Goal: Find specific fact: Find specific fact

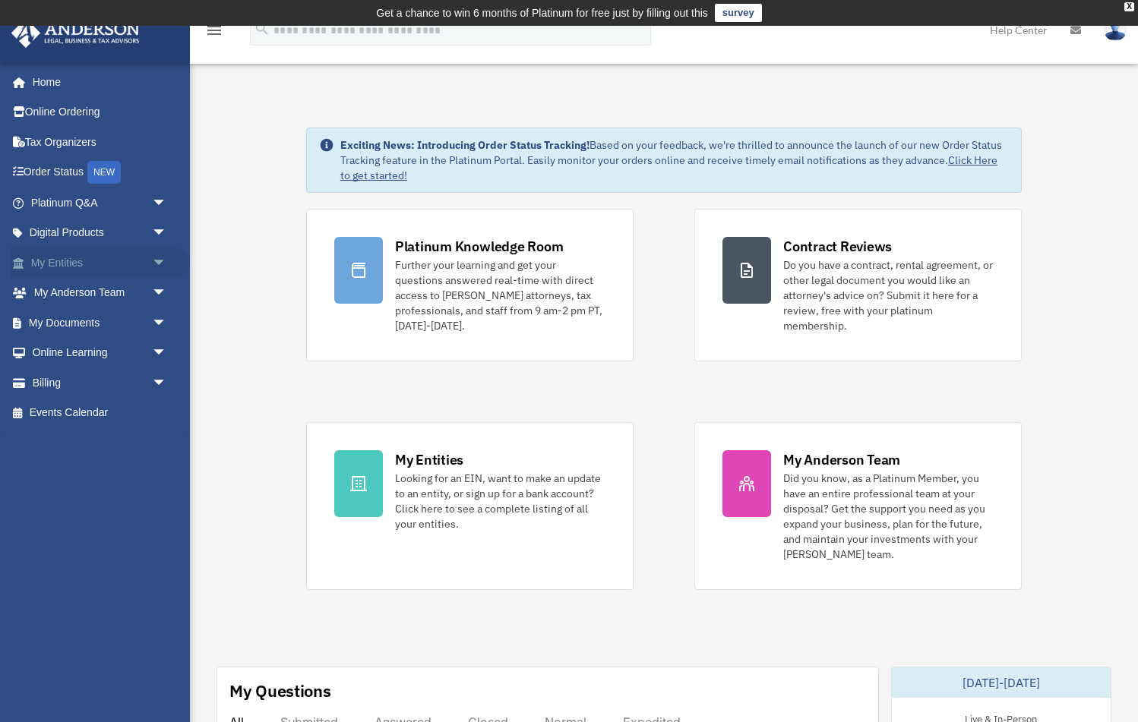
click at [70, 258] on link "My Entities arrow_drop_down" at bounding box center [100, 263] width 179 height 30
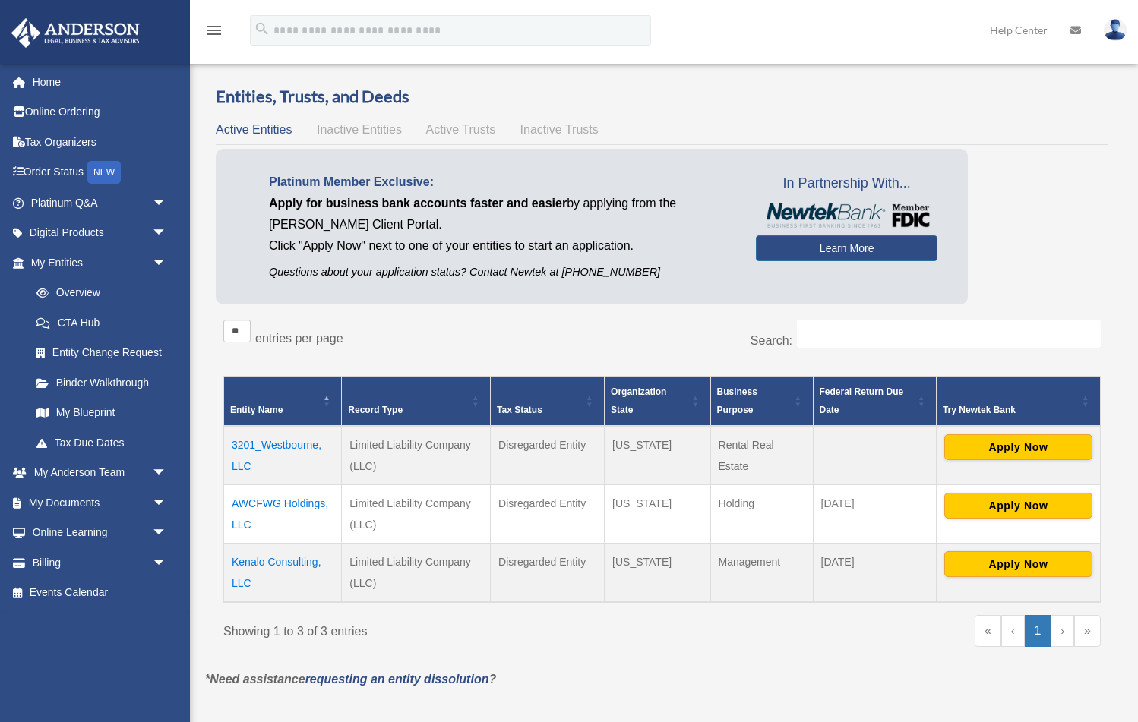
scroll to position [36, 0]
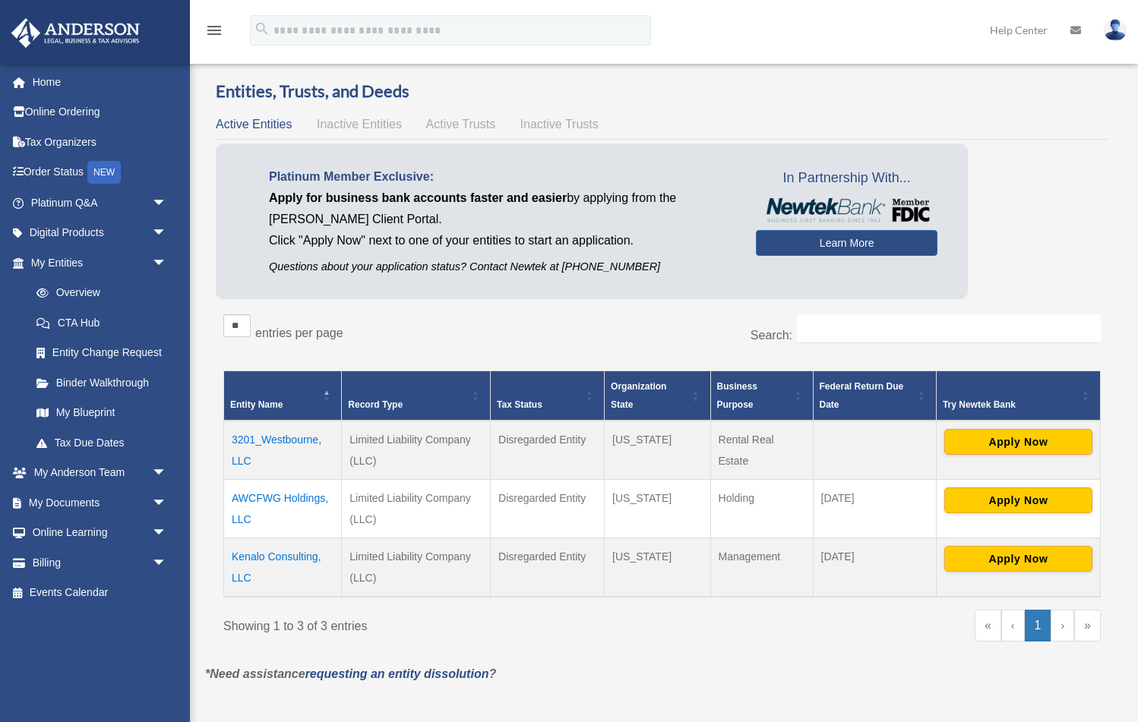
click at [290, 561] on td "Kenalo Consulting, LLC" at bounding box center [283, 567] width 118 height 59
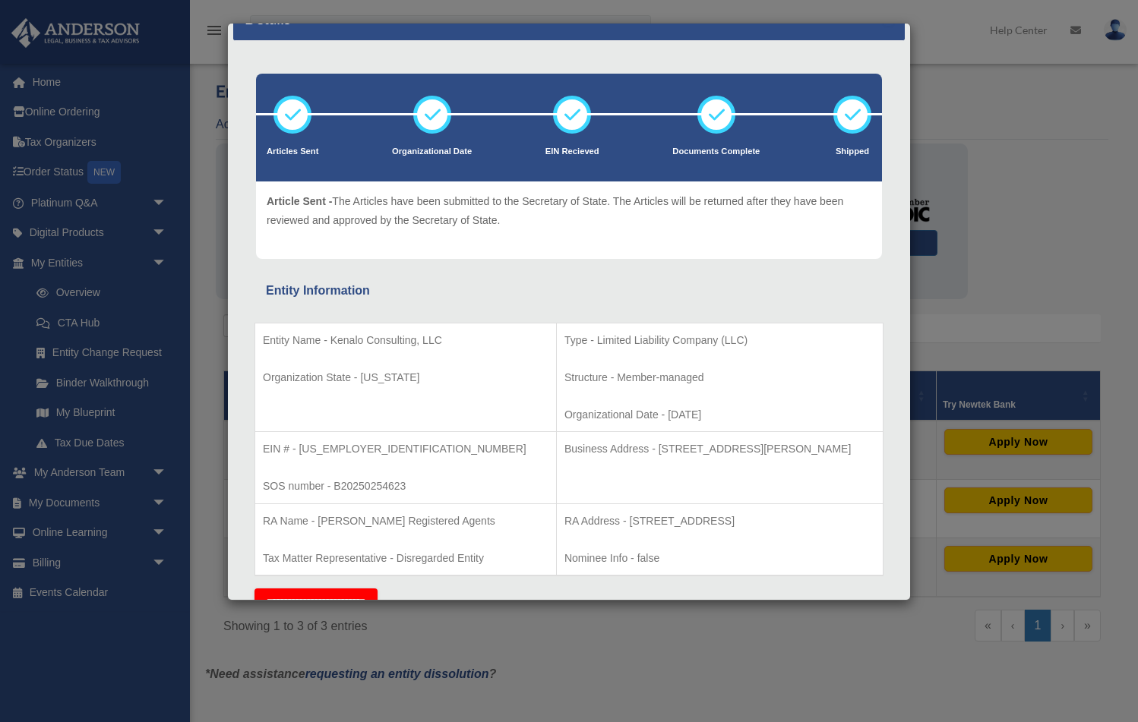
scroll to position [35, 0]
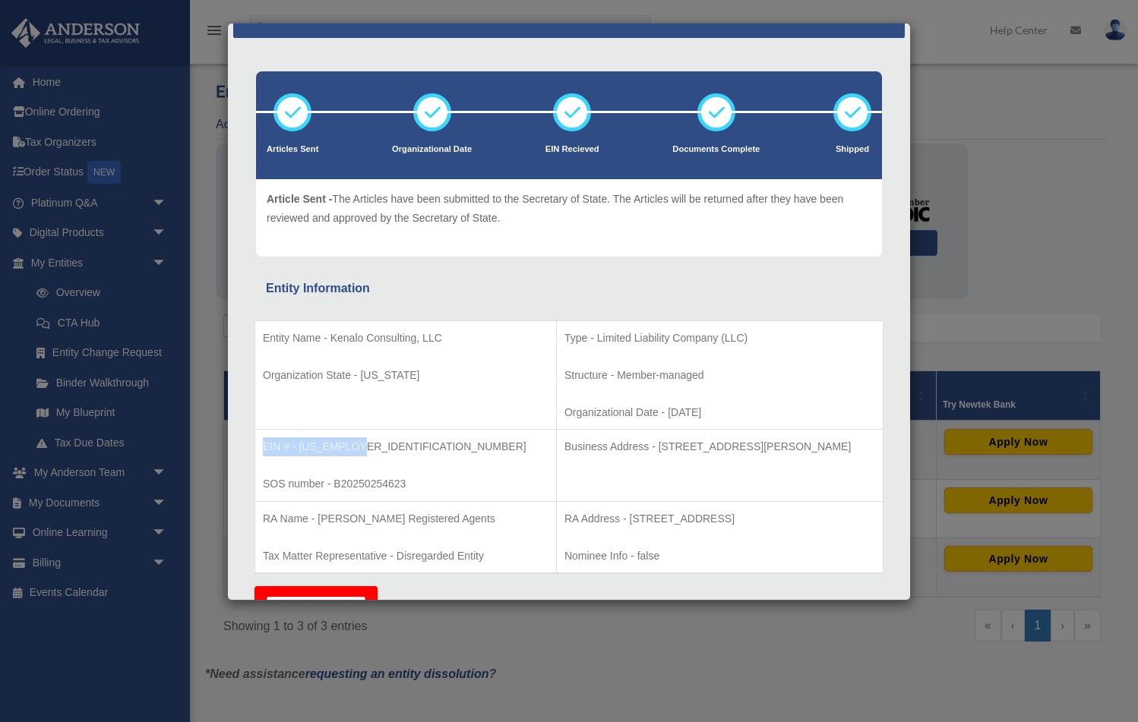
drag, startPoint x: 264, startPoint y: 450, endPoint x: 368, endPoint y: 447, distance: 104.9
click at [368, 447] on p "EIN # - [US_EMPLOYER_IDENTIFICATION_NUMBER]" at bounding box center [406, 446] width 286 height 19
copy p "EIN # - [US_EMPLOYER_IDENTIFICATION_NUMBER]"
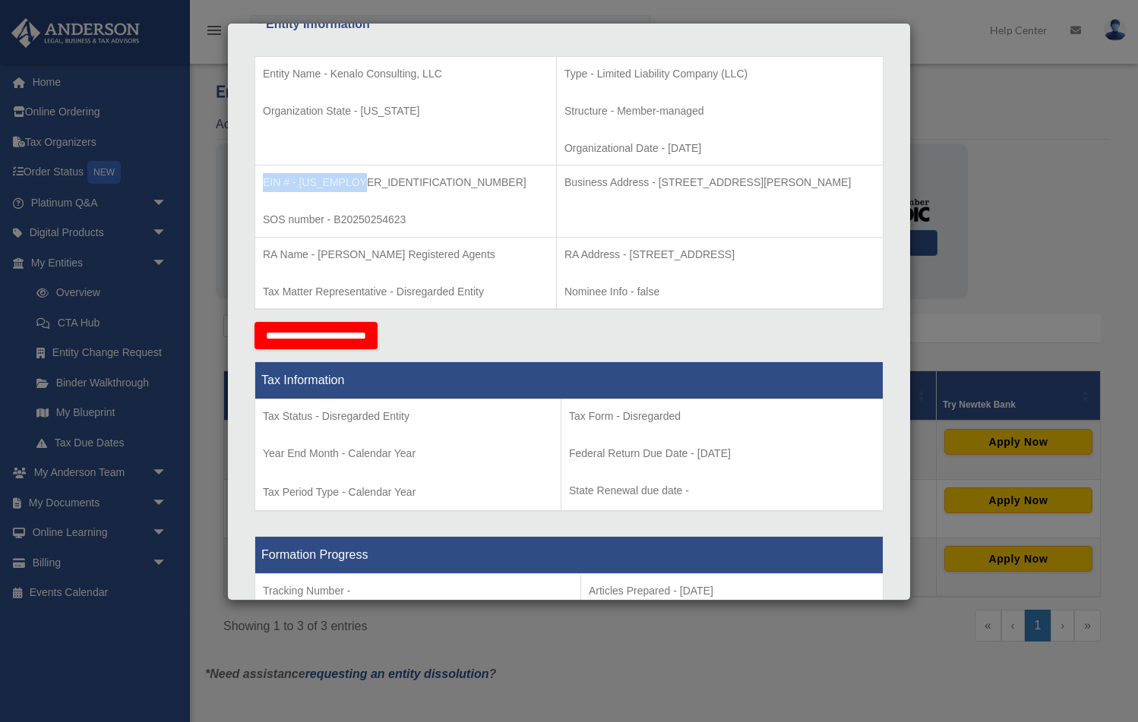
scroll to position [0, 0]
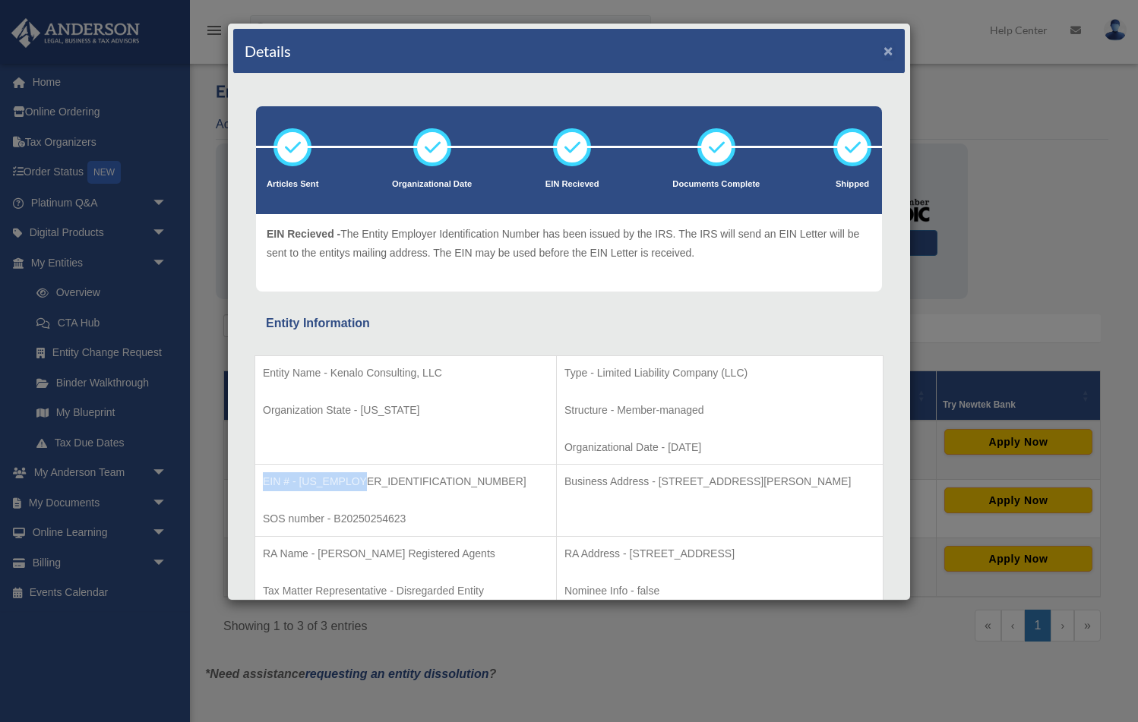
click at [890, 49] on button "×" at bounding box center [888, 51] width 10 height 16
